Goal: Obtain resource: Obtain resource

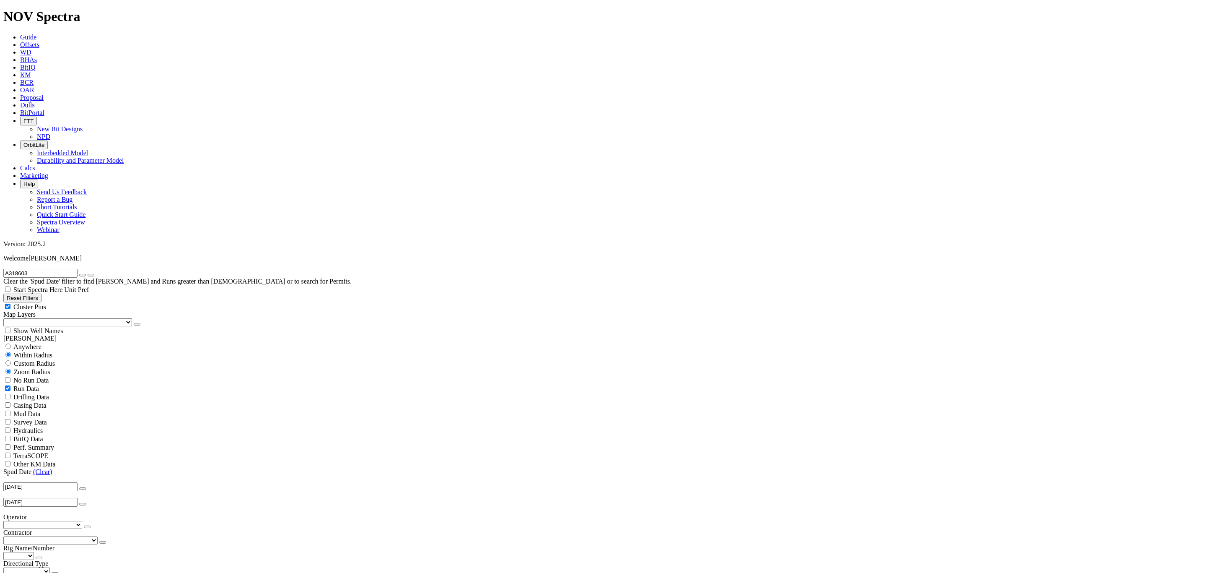
scroll to position [126, 0]
click at [83, 275] on icon "button" at bounding box center [83, 275] width 0 height 0
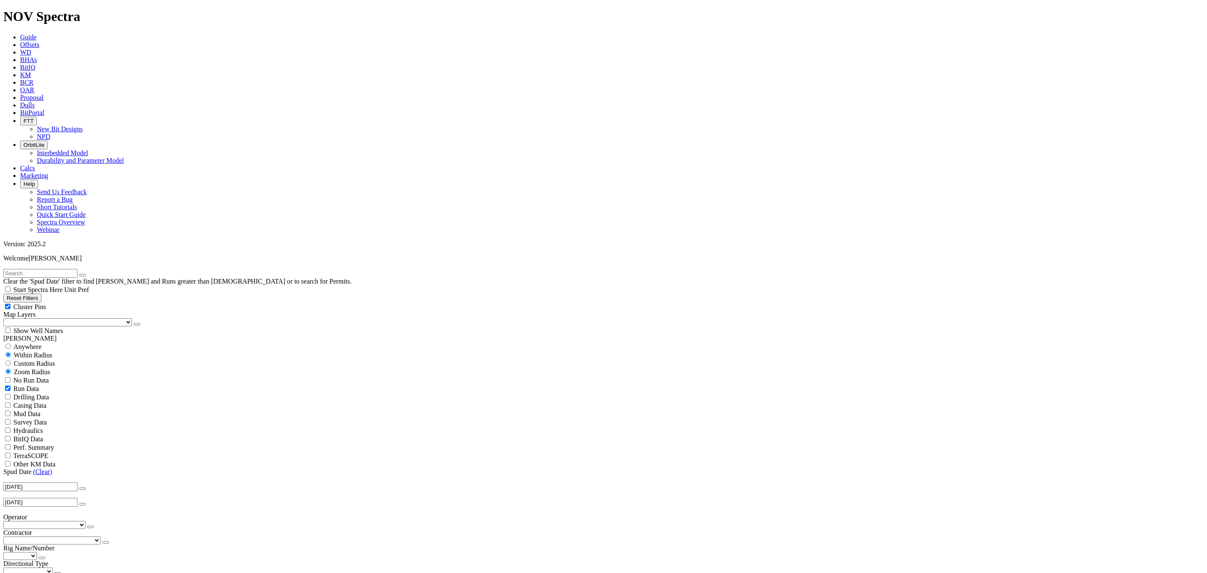
scroll to position [4488, 0]
